Goal: Transaction & Acquisition: Purchase product/service

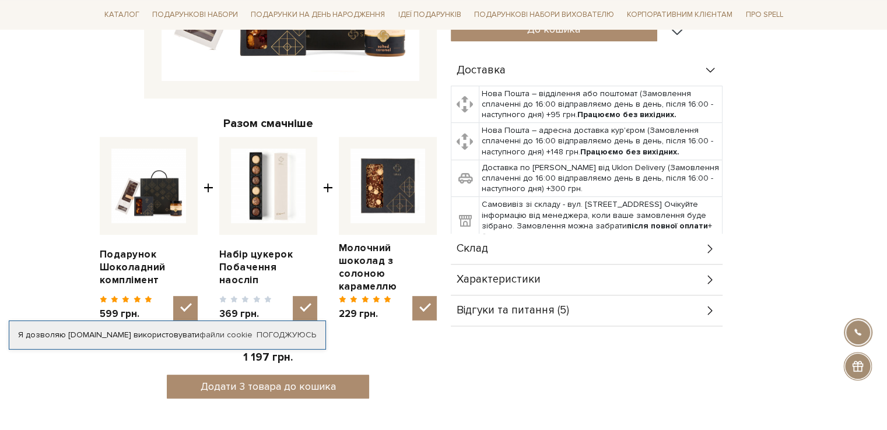
scroll to position [349, 0]
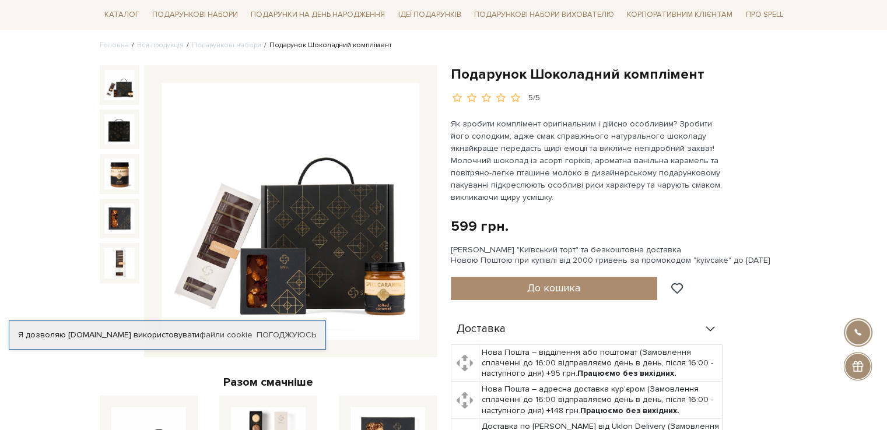
scroll to position [88, 0]
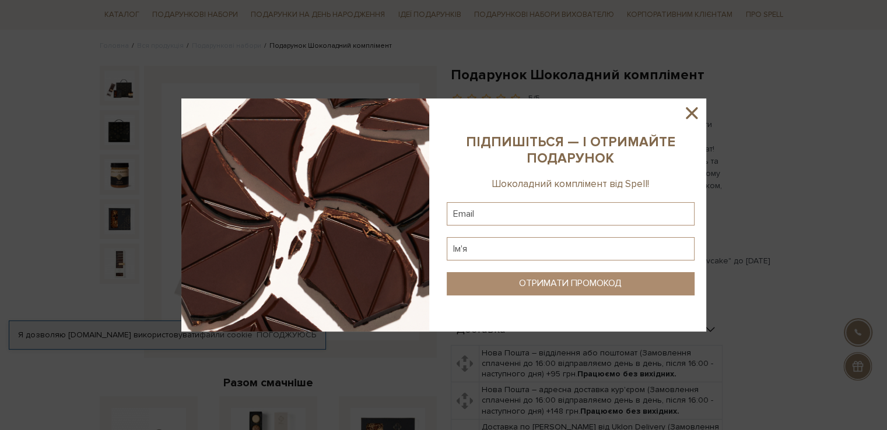
click at [693, 109] on icon at bounding box center [692, 113] width 20 height 20
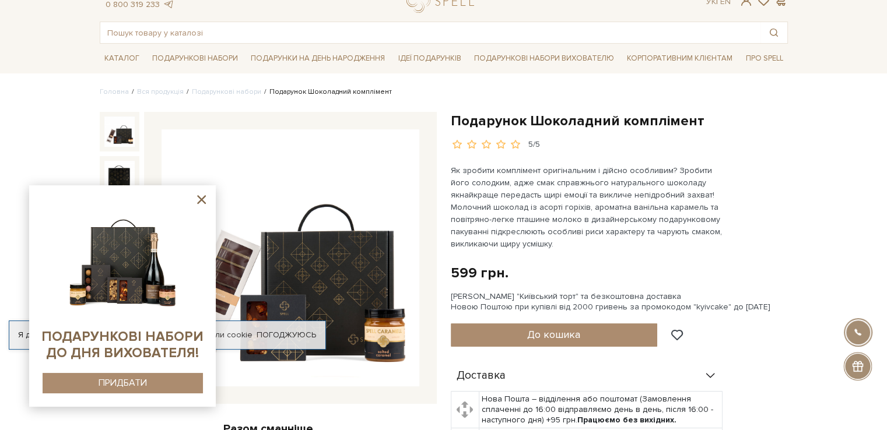
scroll to position [0, 0]
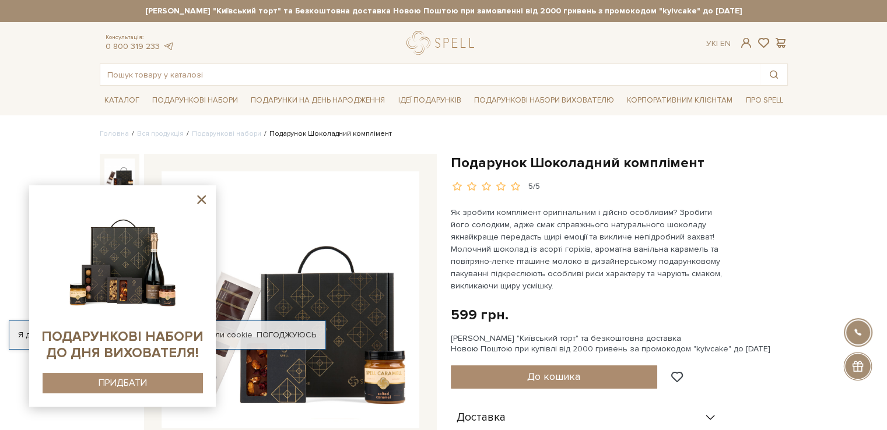
click at [201, 198] on icon at bounding box center [201, 199] width 15 height 15
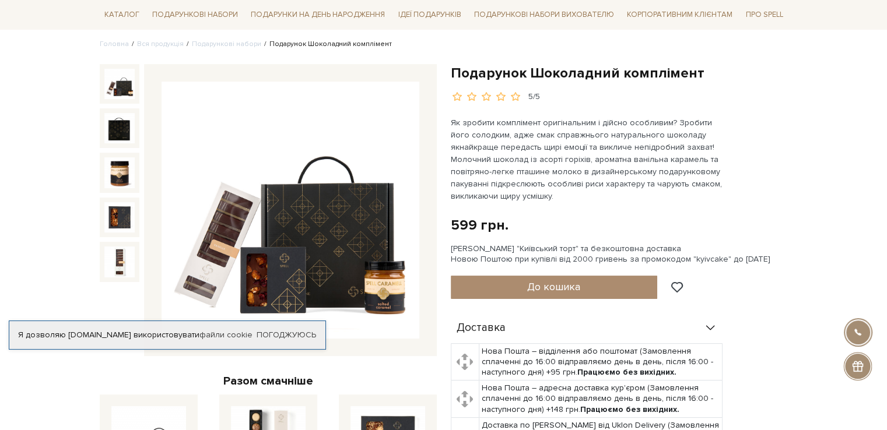
scroll to position [90, 0]
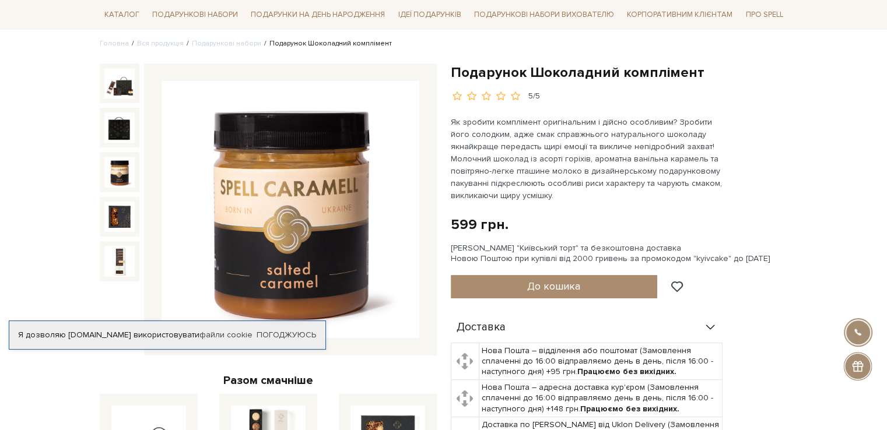
click at [122, 166] on img at bounding box center [119, 172] width 30 height 30
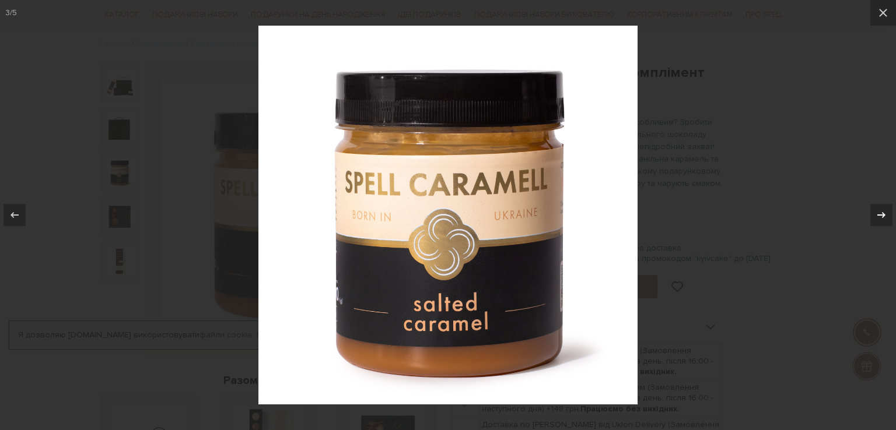
click at [882, 218] on icon at bounding box center [881, 215] width 14 height 14
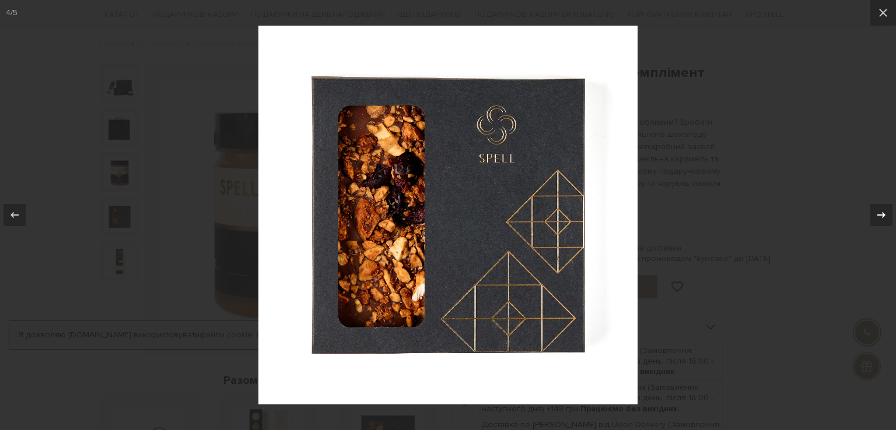
click at [882, 218] on icon at bounding box center [881, 215] width 14 height 14
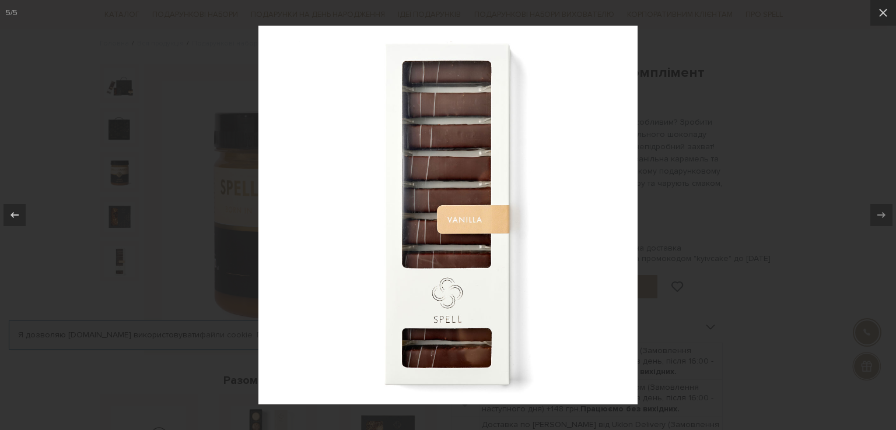
click at [817, 149] on div at bounding box center [448, 215] width 896 height 430
